Goal: Transaction & Acquisition: Purchase product/service

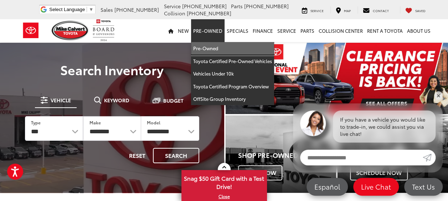
click at [209, 50] on link "Pre-Owned" at bounding box center [232, 48] width 83 height 13
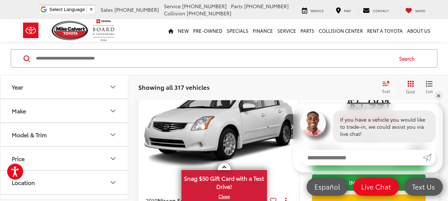
click at [115, 112] on icon "Make" at bounding box center [113, 111] width 9 height 9
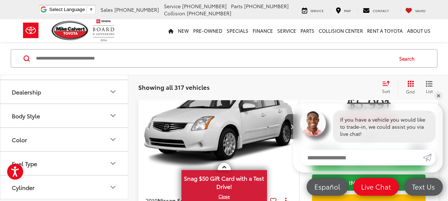
scroll to position [352, 0]
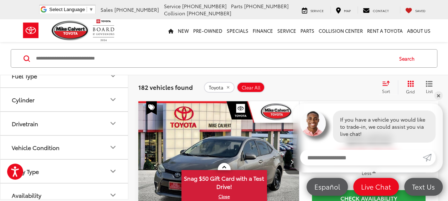
scroll to position [440, 0]
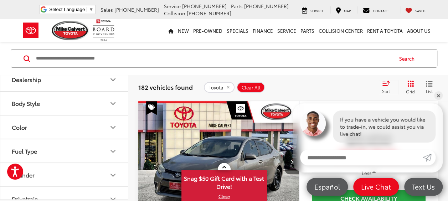
scroll to position [672, 0]
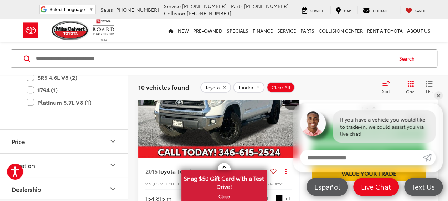
scroll to position [109, 0]
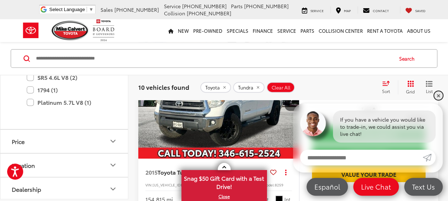
click at [437, 95] on link "✕" at bounding box center [438, 95] width 9 height 9
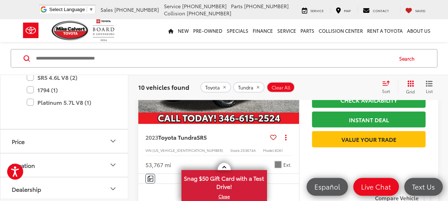
scroll to position [826, 0]
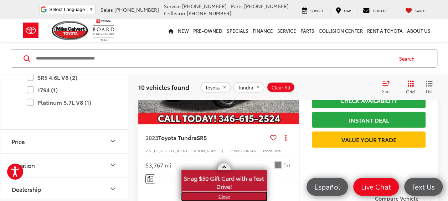
click at [224, 197] on link "X" at bounding box center [224, 196] width 84 height 8
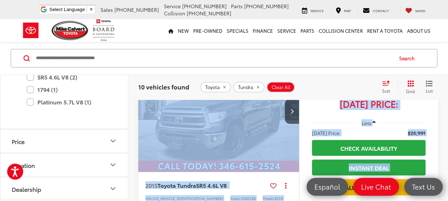
scroll to position [467, 0]
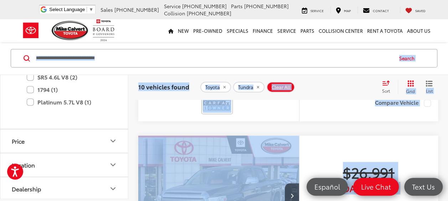
drag, startPoint x: 240, startPoint y: 164, endPoint x: 187, endPoint y: 62, distance: 114.1
click at [187, 62] on input "Search by Make, Model, or Keyword" at bounding box center [213, 58] width 357 height 17
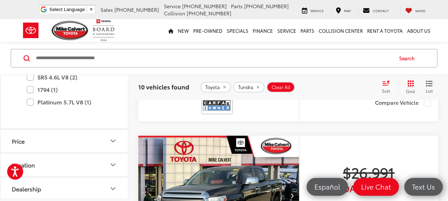
click at [187, 62] on input "Search by Make, Model, or Keyword" at bounding box center [213, 58] width 357 height 17
